Goal: Task Accomplishment & Management: Complete application form

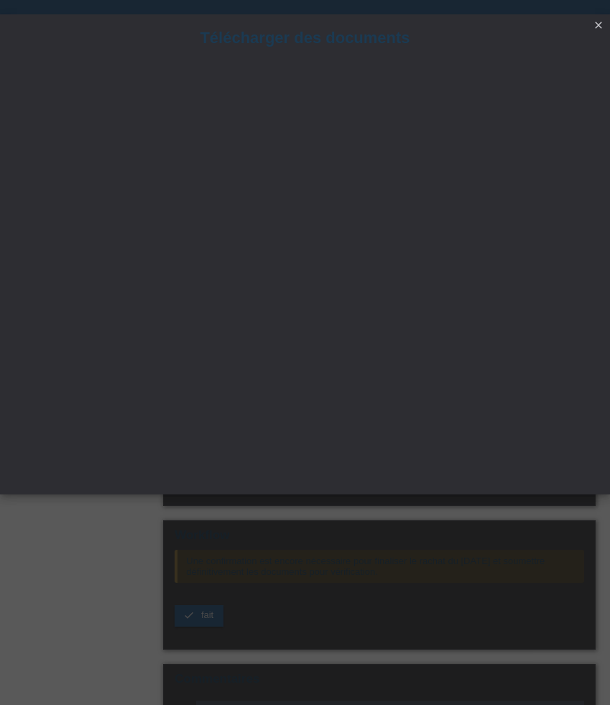
click at [600, 23] on icon "close" at bounding box center [598, 24] width 11 height 11
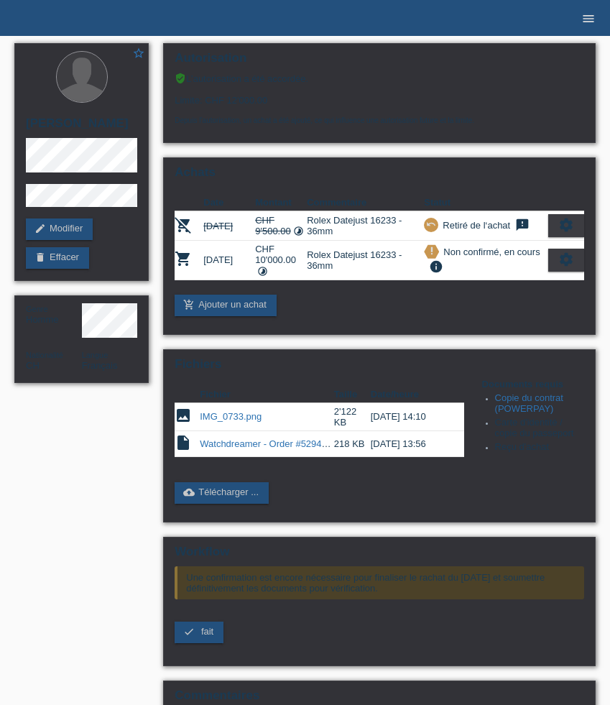
click at [589, 24] on icon "menu" at bounding box center [588, 18] width 14 height 14
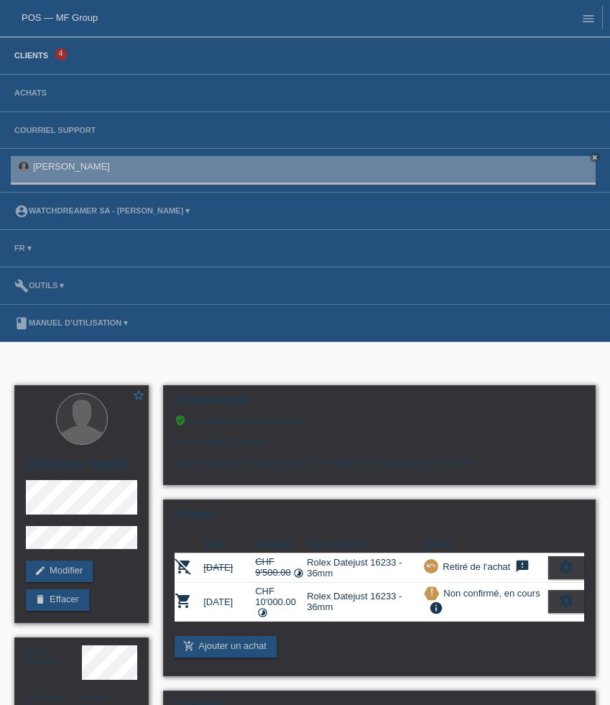
click at [36, 57] on link "Clients" at bounding box center [31, 55] width 48 height 9
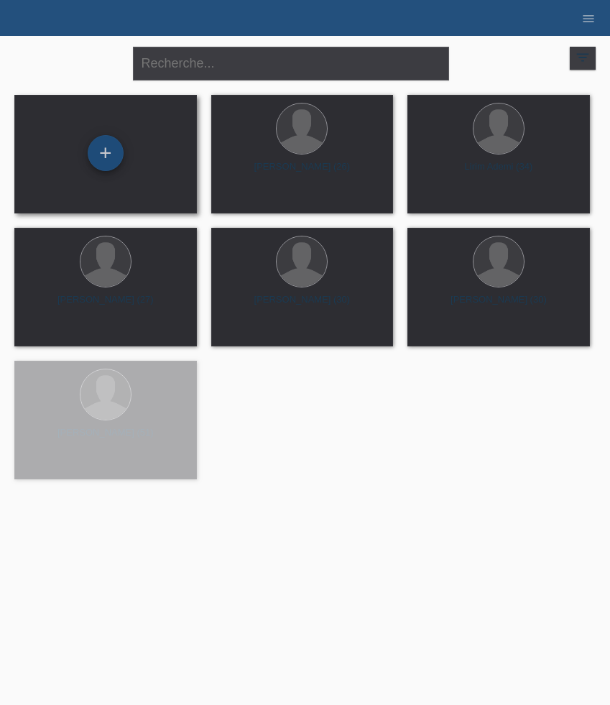
click at [101, 154] on div "+" at bounding box center [106, 153] width 36 height 36
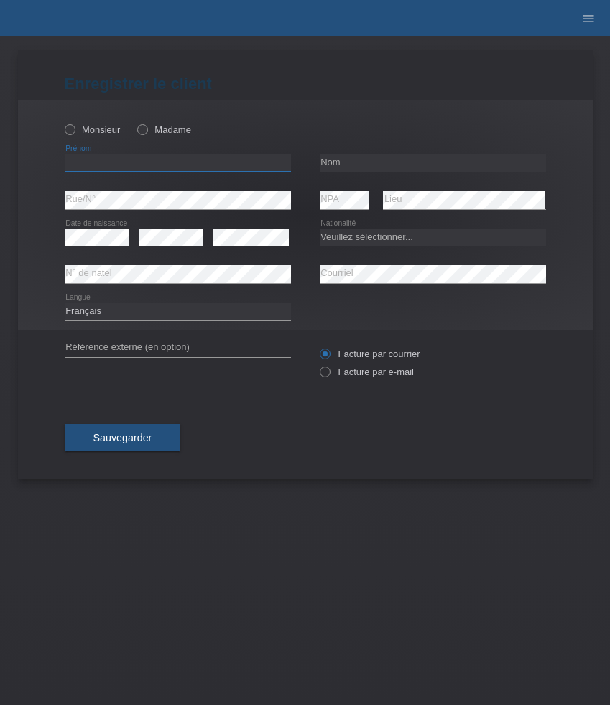
click at [116, 166] on input "text" at bounding box center [178, 163] width 226 height 18
paste input "Wandson"
type input "Wandson"
click at [78, 128] on label "Monsieur" at bounding box center [93, 129] width 56 height 11
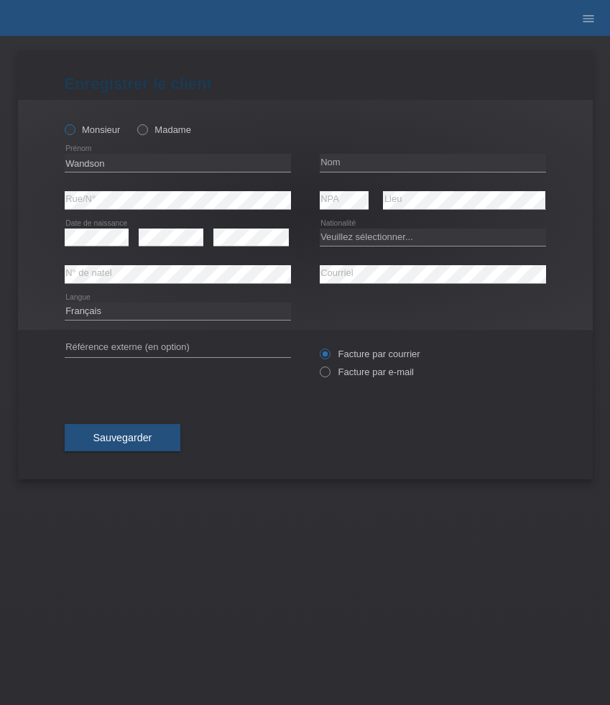
click at [74, 128] on input "Monsieur" at bounding box center [69, 128] width 9 height 9
radio input "true"
click at [369, 165] on input "text" at bounding box center [433, 163] width 226 height 18
paste input "De [PERSON_NAME] Francisco"
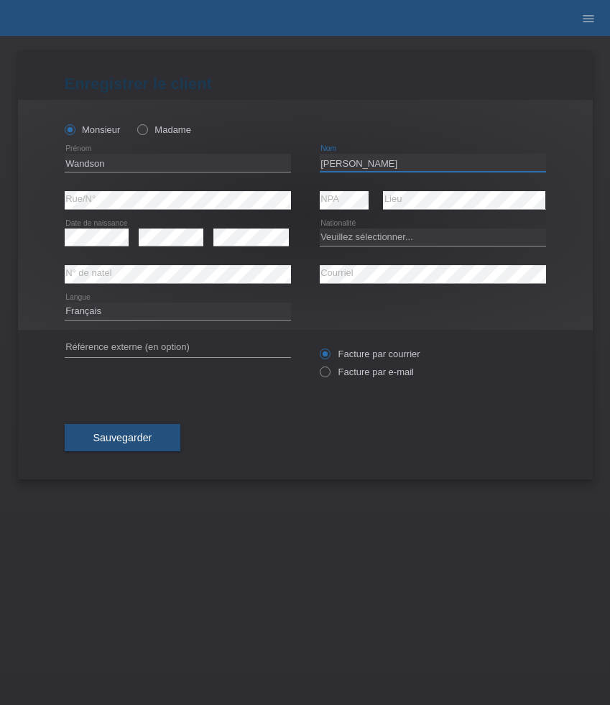
type input "De [PERSON_NAME] Francisco"
click at [408, 236] on select "Veuillez sélectionner... Suisse Allemagne Autriche Liechtenstein ------------ A…" at bounding box center [433, 237] width 226 height 17
select select "BR"
click at [320, 229] on select "Veuillez sélectionner... Suisse Allemagne Autriche Liechtenstein ------------ A…" at bounding box center [433, 237] width 226 height 17
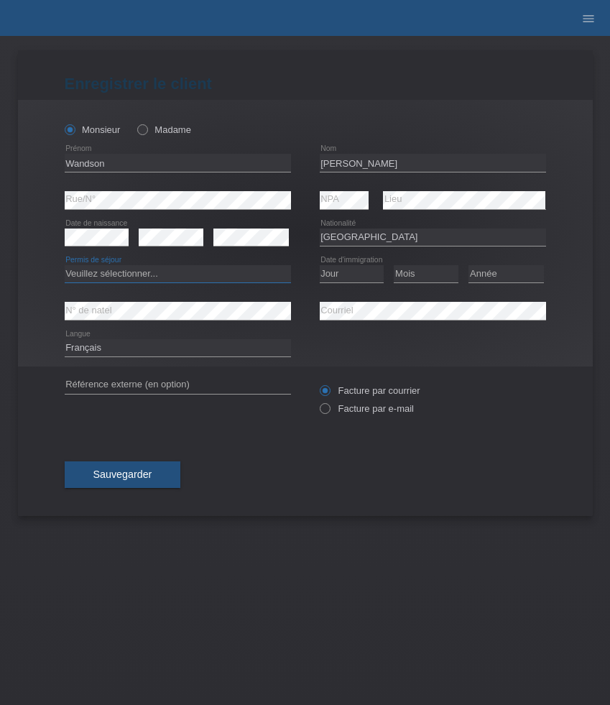
click at [149, 277] on select "Veuillez sélectionner... C B B - Statut de réfugié Autre" at bounding box center [178, 273] width 226 height 17
select select "C"
click at [65, 266] on select "Veuillez sélectionner... C B B - Statut de réfugié Autre" at bounding box center [178, 273] width 226 height 17
click at [349, 272] on select "Jour 01 02 03 04 05 06 07 08 09 10 11" at bounding box center [352, 273] width 65 height 17
select select "01"
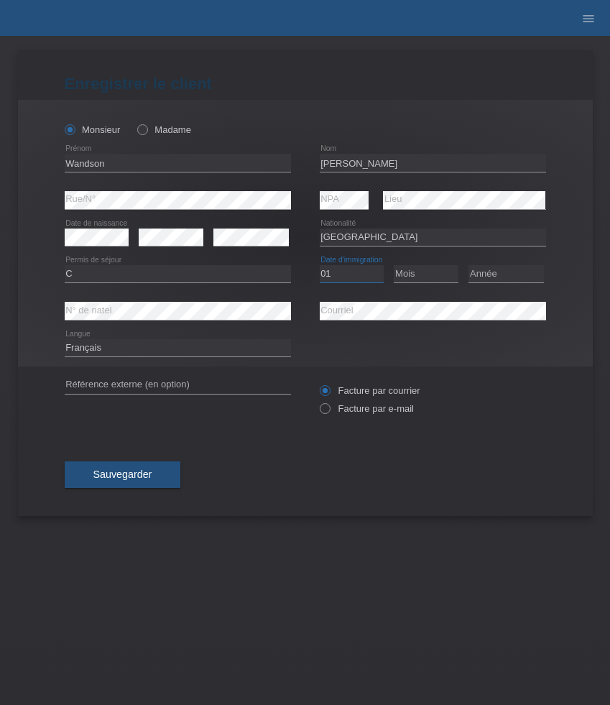
click at [320, 266] on select "Jour 01 02 03 04 05 06 07 08 09 10 11" at bounding box center [352, 273] width 65 height 17
click at [425, 275] on select "Mois 01 02 03 04 05 06 07 08 09 10 11" at bounding box center [426, 273] width 65 height 17
select select "01"
click at [394, 266] on select "Mois 01 02 03 04 05 06 07 08 09 10 11" at bounding box center [426, 273] width 65 height 17
click at [485, 282] on select "Année 2025 2024 2023 2022 2021 2020 2019 2018 2017 2016 2015 2014 2013 2012 201…" at bounding box center [506, 273] width 75 height 17
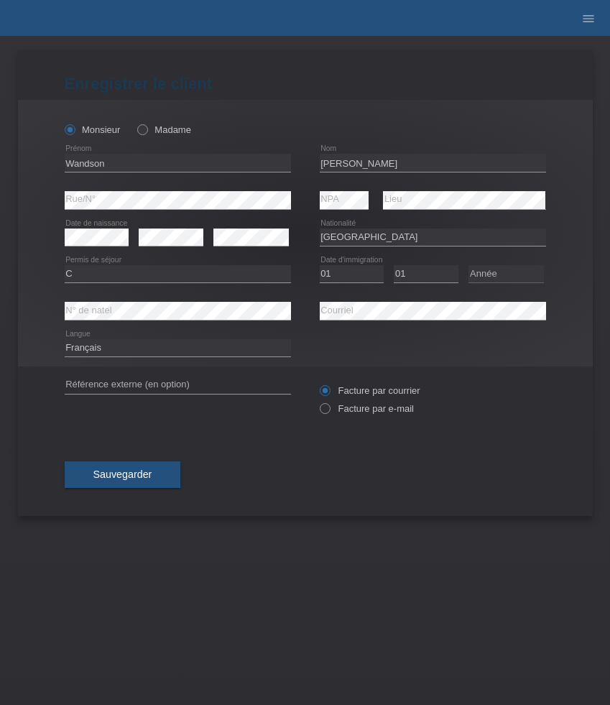
select select "2004"
click at [469, 266] on select "Année 2025 2024 2023 2022 2021 2020 2019 2018 2017 2016 2015 2014 2013 2012 201…" at bounding box center [506, 273] width 75 height 17
click at [253, 348] on select "Deutsch Français Italiano English" at bounding box center [178, 347] width 226 height 17
select select "de"
click at [65, 340] on select "Deutsch Français Italiano English" at bounding box center [178, 347] width 226 height 17
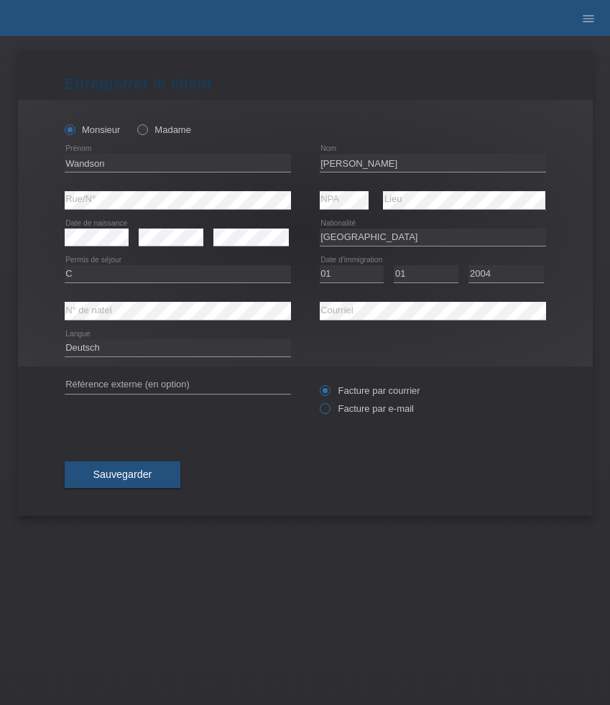
click at [375, 413] on label "Facture par e-mail" at bounding box center [367, 408] width 94 height 11
click at [329, 413] on input "Facture par e-mail" at bounding box center [324, 412] width 9 height 18
radio input "true"
click at [146, 469] on button "Sauvegarder" at bounding box center [123, 474] width 116 height 27
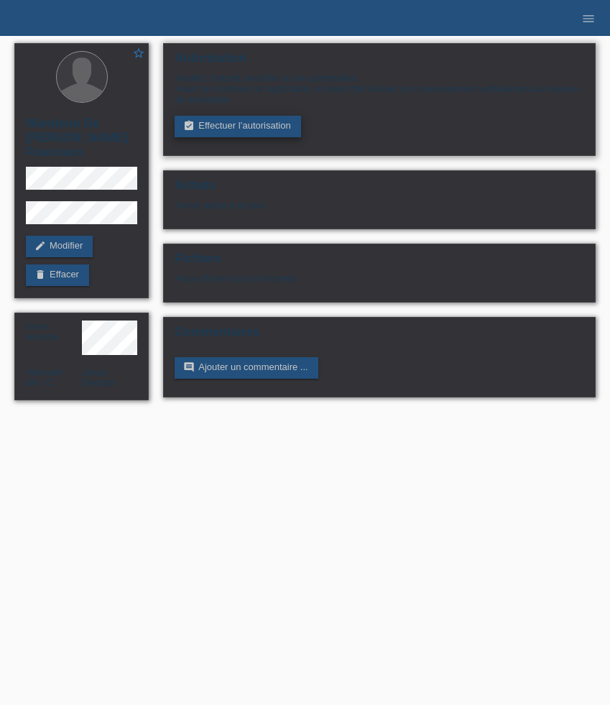
click at [229, 132] on link "assignment_turned_in Effectuer l’autorisation" at bounding box center [238, 127] width 126 height 22
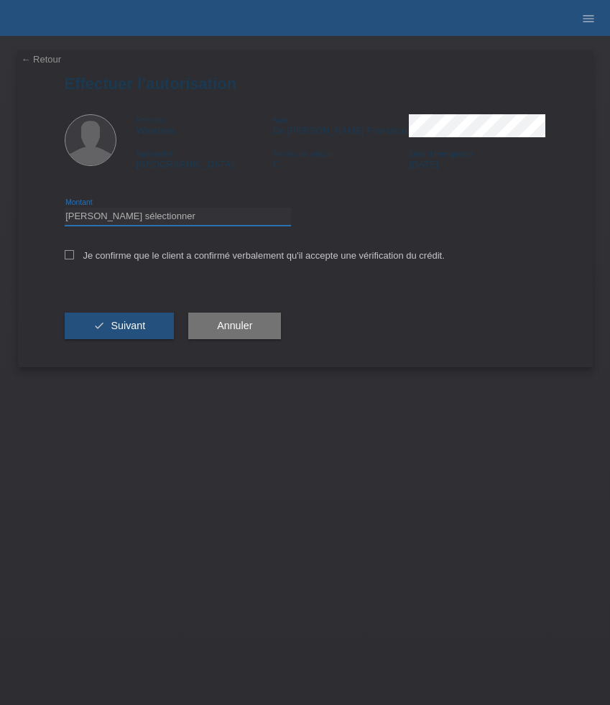
click at [259, 223] on select "Veuillez sélectionner CHF 1.00 - CHF 499.00 CHF 500.00 - CHF 1'999.00 CHF 2'000…" at bounding box center [178, 216] width 226 height 17
select select "3"
click at [65, 210] on select "Veuillez sélectionner CHF 1.00 - CHF 499.00 CHF 500.00 - CHF 1'999.00 CHF 2'000…" at bounding box center [178, 216] width 226 height 17
click at [222, 259] on label "Je confirme que le client a confirmé verbalement qu'il accepte une vérification…" at bounding box center [255, 255] width 380 height 11
click at [74, 259] on input "Je confirme que le client a confirmé verbalement qu'il accepte une vérification…" at bounding box center [69, 254] width 9 height 9
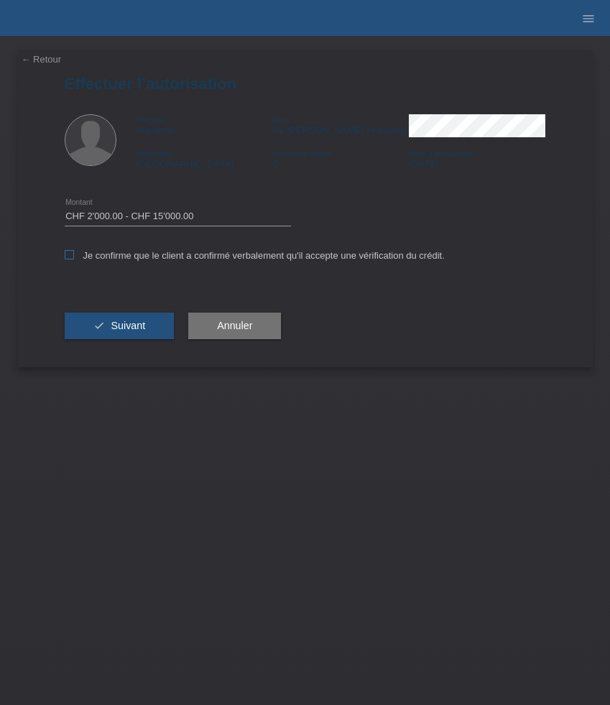
checkbox input "true"
click at [110, 324] on button "check Suivant" at bounding box center [120, 326] width 110 height 27
